Goal: Communication & Community: Participate in discussion

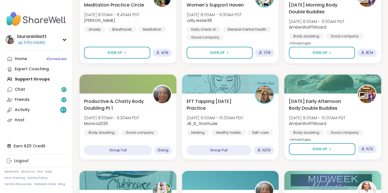
scroll to position [193, 0]
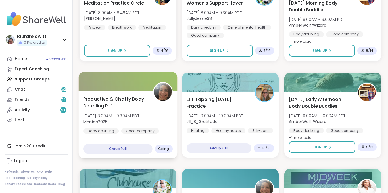
click at [122, 140] on div "Productive & Chatty Body Doubling Pt 1 [DATE] 8:00AM - 9:30AM PDT Monica2025 Bo…" at bounding box center [128, 125] width 98 height 68
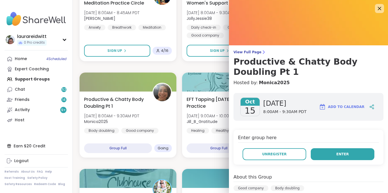
click at [358, 154] on button "Enter" at bounding box center [343, 154] width 64 height 12
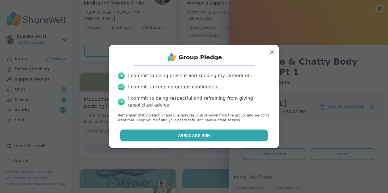
click at [219, 137] on button "Agree and Join" at bounding box center [194, 136] width 148 height 12
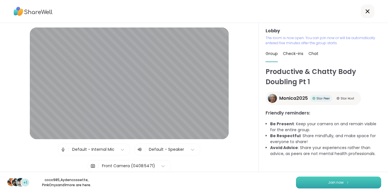
click at [311, 185] on button "Join now" at bounding box center [338, 183] width 85 height 12
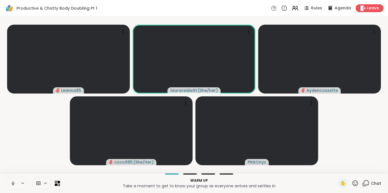
click at [11, 184] on icon at bounding box center [13, 183] width 5 height 5
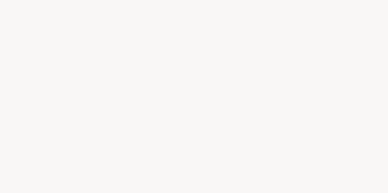
click at [104, 79] on div at bounding box center [194, 96] width 388 height 193
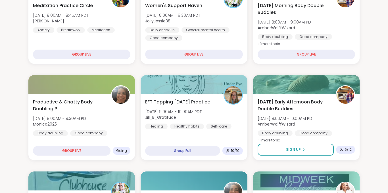
scroll to position [102, 0]
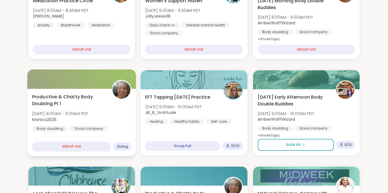
click at [77, 102] on span "Productive & Chatty Body Doubling Pt 1" at bounding box center [68, 101] width 73 height 14
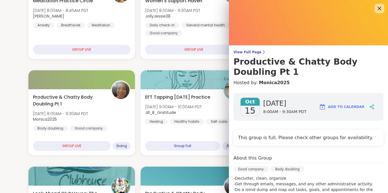
click at [379, 8] on icon at bounding box center [379, 8] width 7 height 7
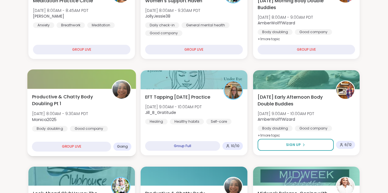
click at [58, 111] on span "[DATE] 8:00AM - 9:30AM PDT" at bounding box center [60, 114] width 56 height 6
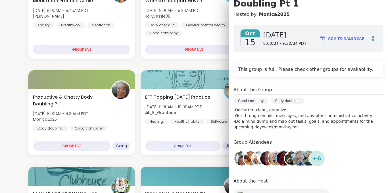
scroll to position [94, 0]
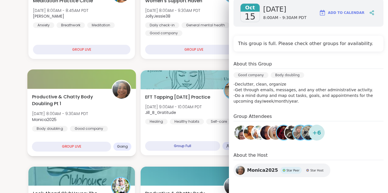
click at [77, 85] on div at bounding box center [81, 79] width 109 height 19
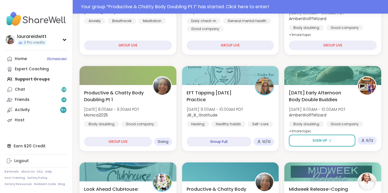
scroll to position [122, 0]
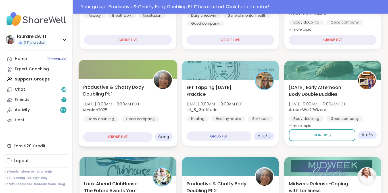
click at [106, 95] on span "Productive & Chatty Body Doubling Pt 1" at bounding box center [114, 91] width 63 height 14
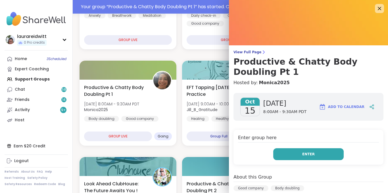
click at [294, 155] on button "Enter" at bounding box center [308, 154] width 70 height 12
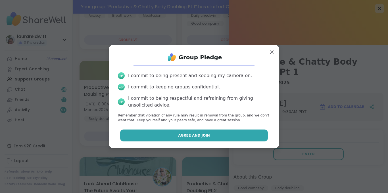
click at [235, 138] on button "Agree and Join" at bounding box center [194, 136] width 148 height 12
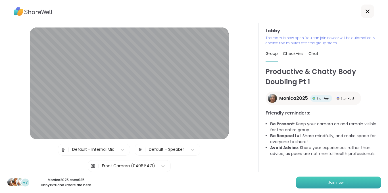
click at [319, 183] on button "Join now" at bounding box center [338, 183] width 85 height 12
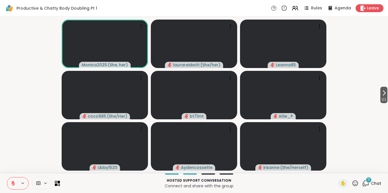
click at [14, 181] on icon at bounding box center [13, 183] width 5 height 5
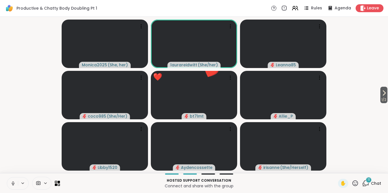
click at [13, 184] on icon at bounding box center [12, 183] width 1 height 3
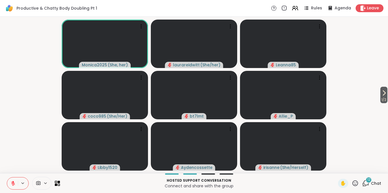
click at [13, 184] on icon at bounding box center [13, 184] width 4 height 4
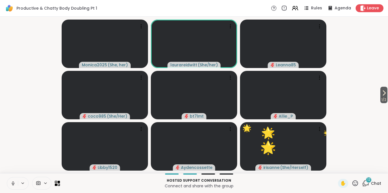
click at [13, 184] on icon at bounding box center [12, 183] width 1 height 3
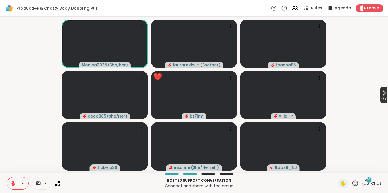
click at [381, 91] on icon at bounding box center [383, 93] width 7 height 7
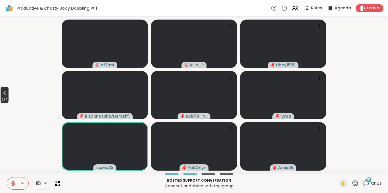
click at [4, 96] on icon at bounding box center [4, 93] width 7 height 7
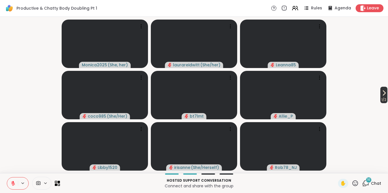
click at [382, 93] on icon at bounding box center [383, 93] width 7 height 7
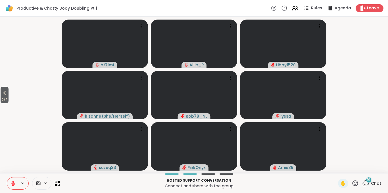
click at [357, 185] on icon at bounding box center [354, 183] width 7 height 7
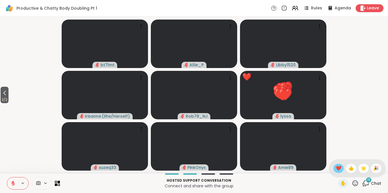
click at [337, 168] on span "❤️" at bounding box center [338, 168] width 6 height 7
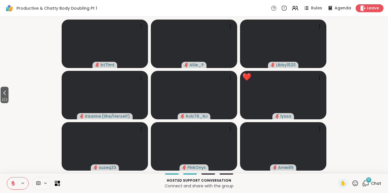
click at [355, 184] on icon at bounding box center [354, 183] width 7 height 7
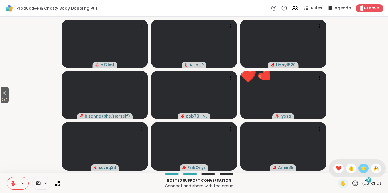
click at [365, 170] on span "🌟" at bounding box center [363, 168] width 6 height 7
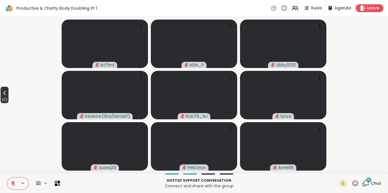
click at [4, 97] on span "2 / 2" at bounding box center [5, 100] width 8 height 7
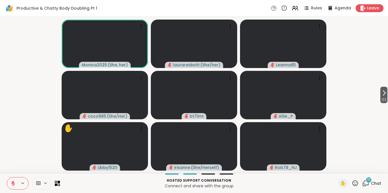
click at [367, 183] on icon at bounding box center [365, 183] width 7 height 7
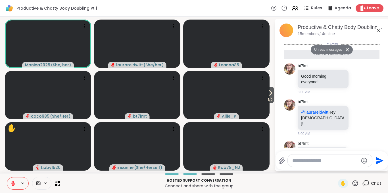
scroll to position [651, 0]
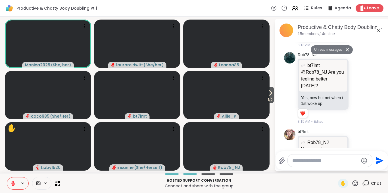
click at [296, 160] on textarea "Type your message" at bounding box center [325, 161] width 66 height 6
type textarea "*"
type textarea "**********"
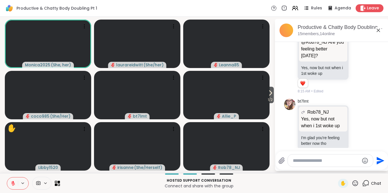
scroll to position [676, 0]
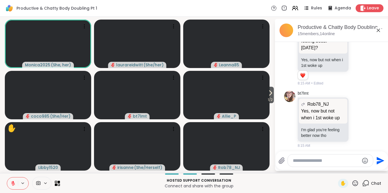
click at [11, 184] on icon at bounding box center [13, 183] width 5 height 5
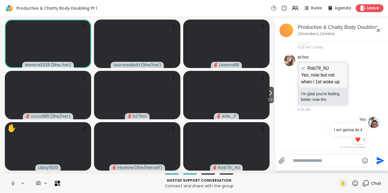
click at [11, 184] on icon at bounding box center [13, 183] width 5 height 5
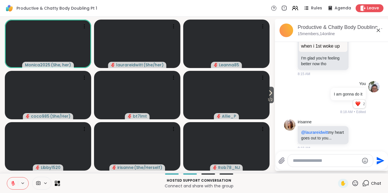
click at [11, 184] on icon at bounding box center [13, 183] width 5 height 5
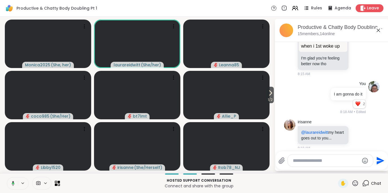
click at [11, 184] on icon at bounding box center [12, 183] width 5 height 5
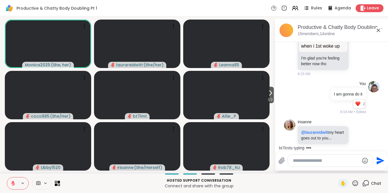
click at [11, 184] on icon at bounding box center [13, 183] width 5 height 5
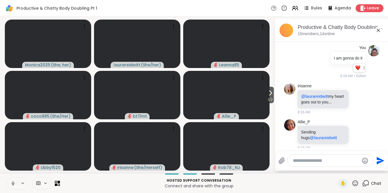
click at [11, 184] on icon at bounding box center [13, 183] width 5 height 5
click at [270, 96] on icon at bounding box center [270, 93] width 7 height 7
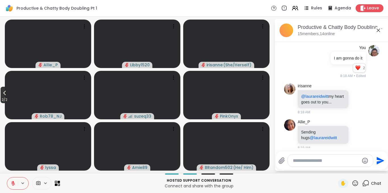
click at [4, 99] on span "2 / 2" at bounding box center [5, 100] width 8 height 7
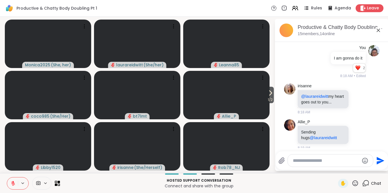
click at [14, 184] on icon at bounding box center [13, 184] width 4 height 4
click at [13, 184] on icon at bounding box center [13, 183] width 5 height 5
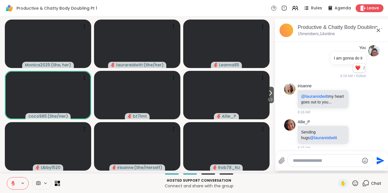
click at [13, 183] on icon at bounding box center [13, 184] width 4 height 4
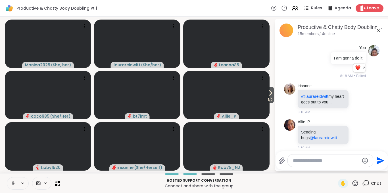
click at [13, 183] on icon at bounding box center [13, 183] width 5 height 5
click at [13, 183] on icon at bounding box center [13, 184] width 4 height 4
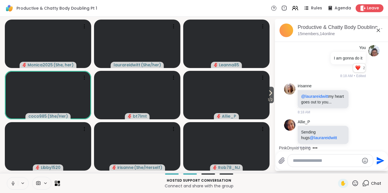
click at [12, 185] on icon at bounding box center [13, 183] width 5 height 5
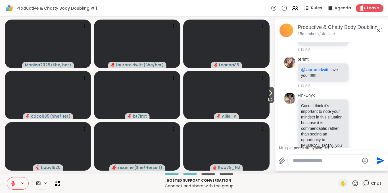
click at [7, 178] on button at bounding box center [12, 184] width 11 height 12
click at [295, 155] on div at bounding box center [330, 161] width 85 height 12
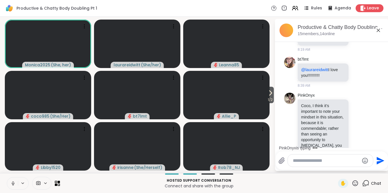
type textarea "*"
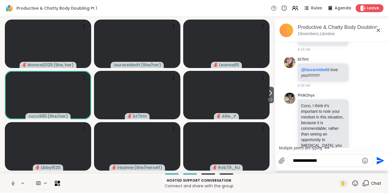
scroll to position [890, 0]
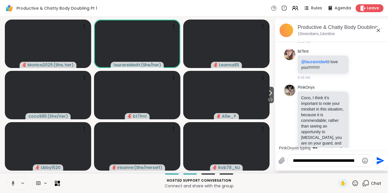
type textarea "**********"
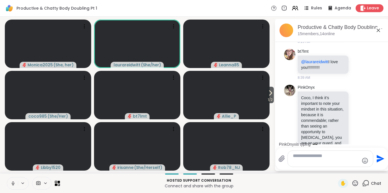
type textarea "*"
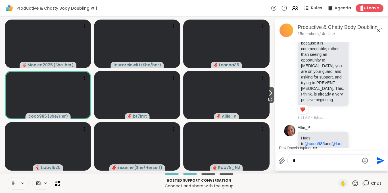
click at [300, 162] on textarea "*" at bounding box center [326, 161] width 66 height 6
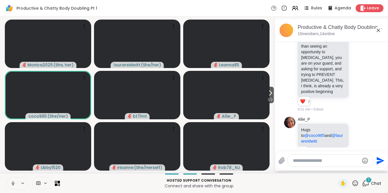
scroll to position [1088, 0]
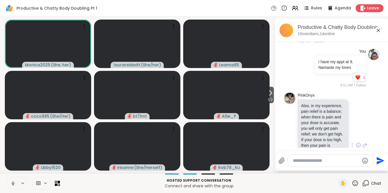
click at [358, 142] on icon at bounding box center [358, 145] width 5 height 6
click at [313, 134] on div "Select Reaction: Heart" at bounding box center [313, 136] width 5 height 5
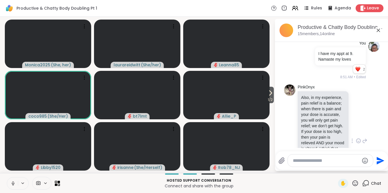
scroll to position [1149, 0]
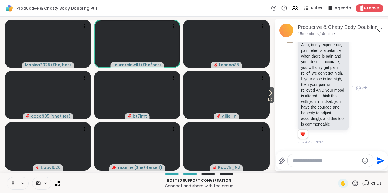
click at [13, 185] on icon at bounding box center [13, 183] width 5 height 5
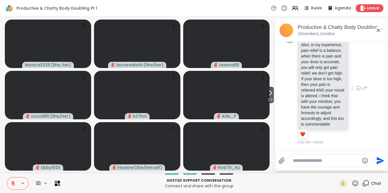
scroll to position [1157, 0]
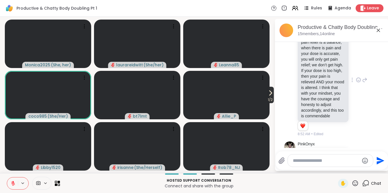
click at [268, 92] on icon at bounding box center [270, 93] width 7 height 7
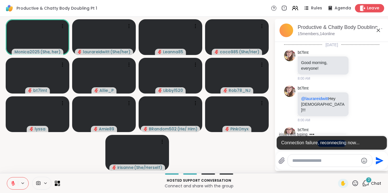
click at [374, 8] on span "Leave" at bounding box center [373, 8] width 12 height 6
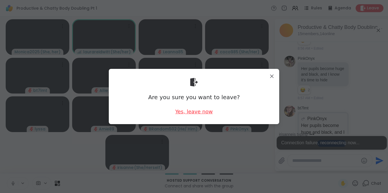
click at [189, 109] on div "Yes, leave now" at bounding box center [193, 111] width 37 height 7
click at [190, 112] on div "Yes, leave now" at bounding box center [193, 111] width 37 height 7
click at [192, 113] on div "Yes, leave now" at bounding box center [193, 111] width 37 height 7
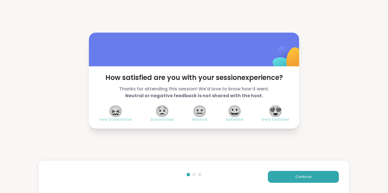
click at [280, 112] on span "😍" at bounding box center [275, 111] width 14 height 10
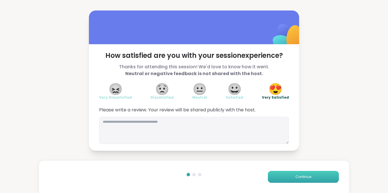
click at [295, 174] on button "Continue" at bounding box center [303, 177] width 71 height 12
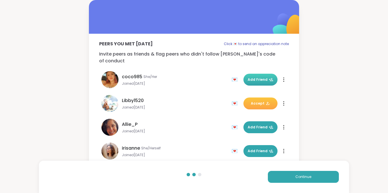
click at [255, 77] on span "Add Friend" at bounding box center [260, 79] width 26 height 5
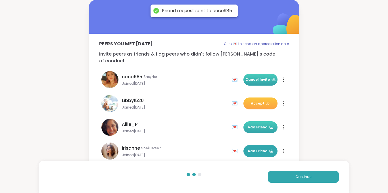
click at [254, 125] on span "Add Friend" at bounding box center [260, 127] width 26 height 5
click at [251, 148] on button "Add Friend" at bounding box center [260, 151] width 34 height 12
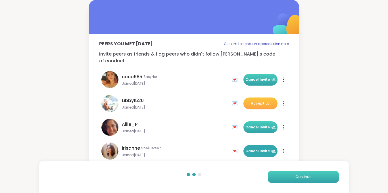
click at [286, 180] on button "Continue" at bounding box center [303, 177] width 71 height 12
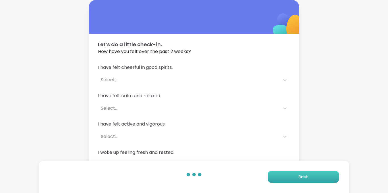
click at [286, 178] on button "Finish" at bounding box center [303, 177] width 71 height 12
